Goal: Find specific page/section: Find specific page/section

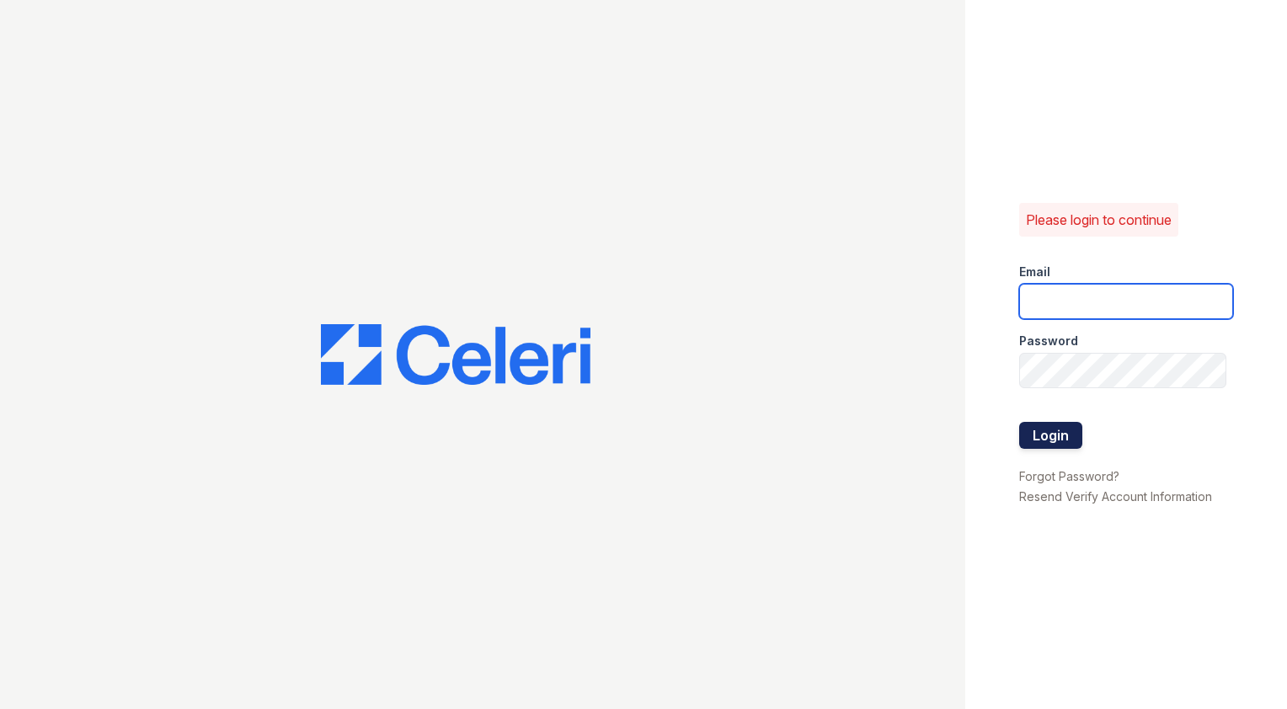
type input "[EMAIL_ADDRESS][DOMAIN_NAME]"
click at [1077, 445] on button "Login" at bounding box center [1050, 435] width 63 height 27
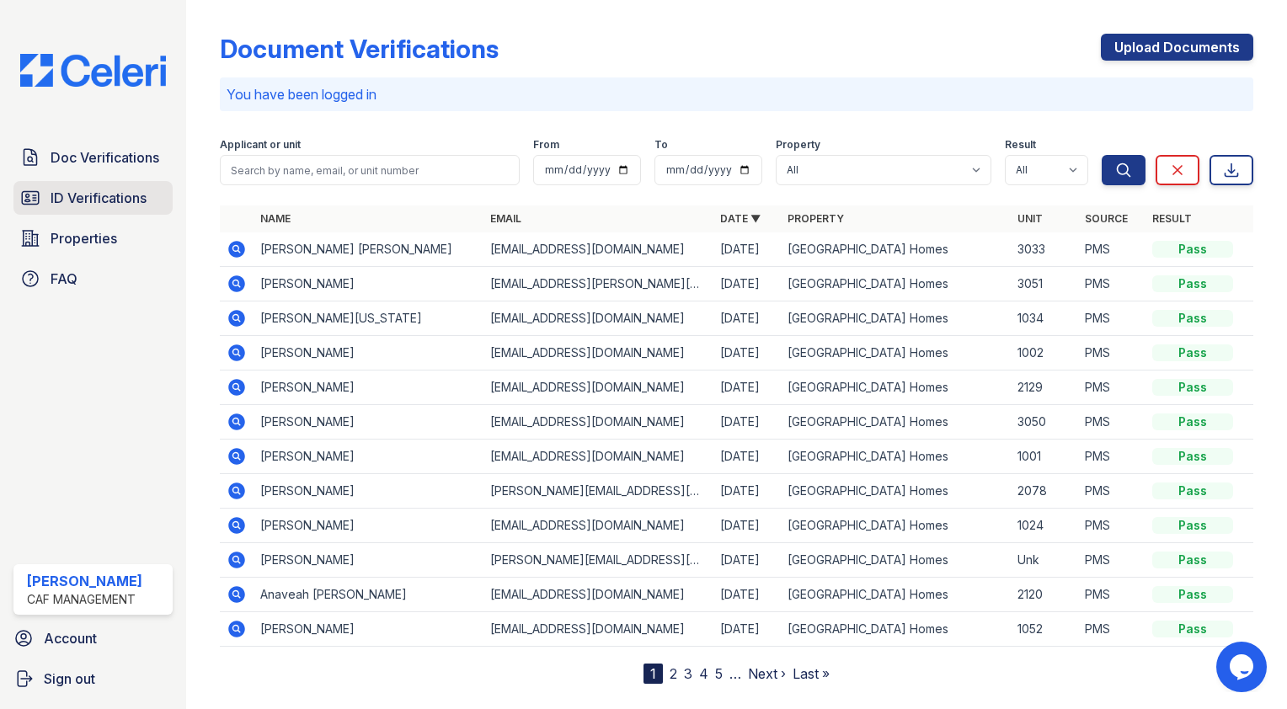
click at [118, 194] on span "ID Verifications" at bounding box center [99, 198] width 96 height 20
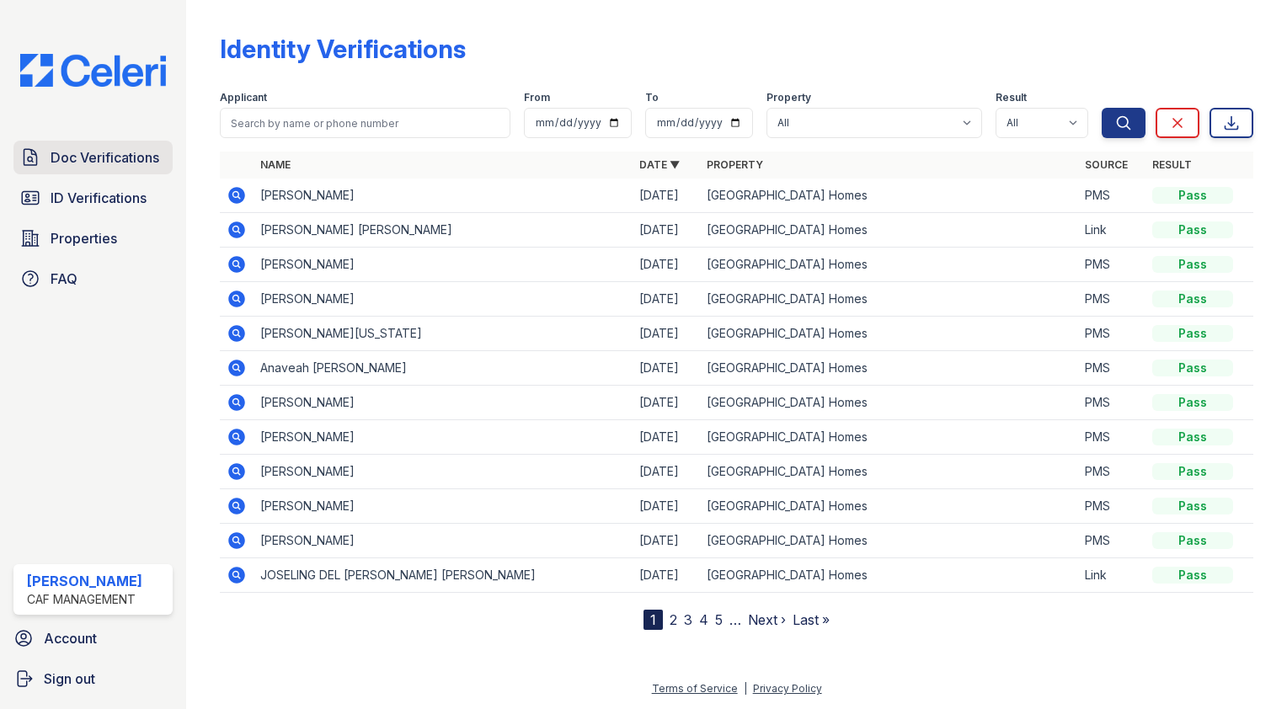
click at [140, 151] on span "Doc Verifications" at bounding box center [105, 157] width 109 height 20
